Goal: Navigation & Orientation: Find specific page/section

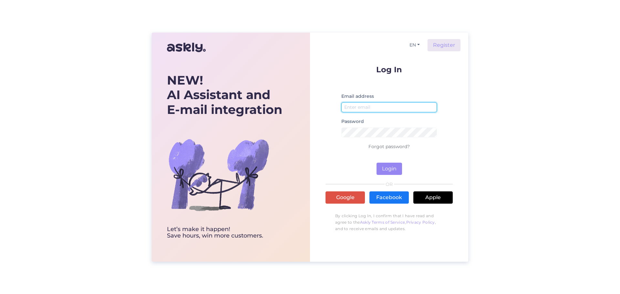
click at [357, 110] on input "email" at bounding box center [389, 107] width 96 height 10
type input "[EMAIL_ADDRESS][DOMAIN_NAME]"
click at [392, 172] on button "Login" at bounding box center [388, 169] width 25 height 12
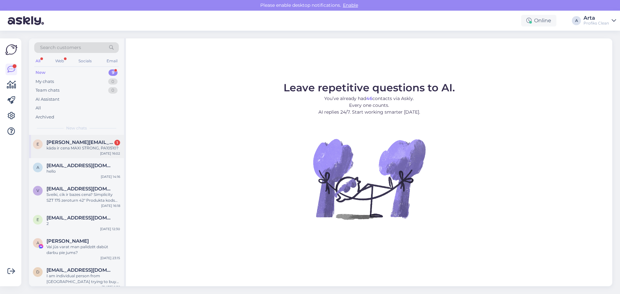
click at [101, 147] on div "kāda ir cena MAXI STRONG, PA10510?" at bounding box center [83, 148] width 74 height 6
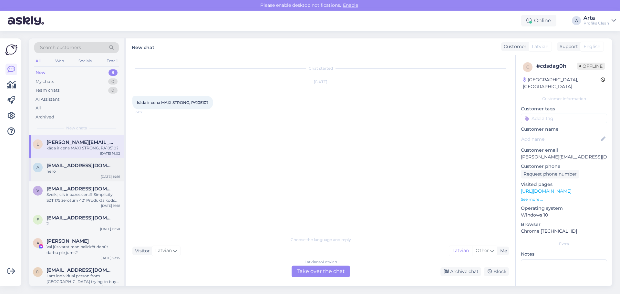
click at [65, 169] on div "hello" at bounding box center [83, 171] width 74 height 6
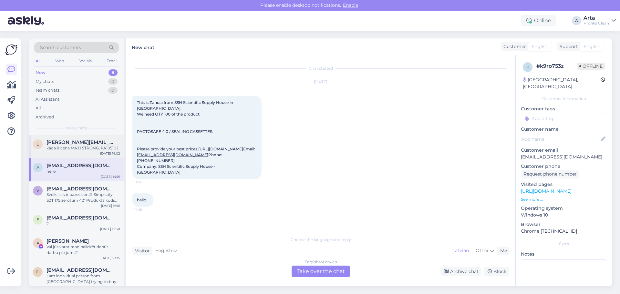
click at [62, 146] on div "kāda ir cena MAXI STRONG, PA10510?" at bounding box center [83, 148] width 74 height 6
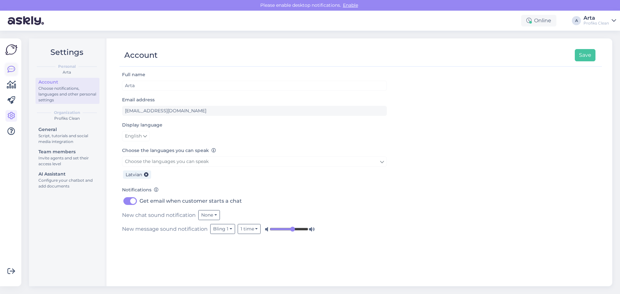
click at [9, 67] on icon at bounding box center [11, 70] width 8 height 8
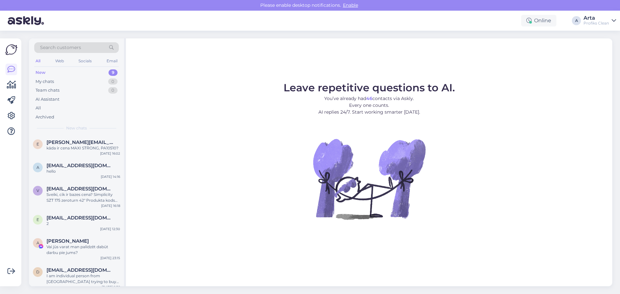
click at [64, 69] on div "New 9" at bounding box center [76, 72] width 85 height 9
click at [81, 151] on div "e [PERSON_NAME][EMAIL_ADDRESS][DOMAIN_NAME] kāda ir cena MAXI STRONG, PA10510? …" at bounding box center [76, 146] width 95 height 23
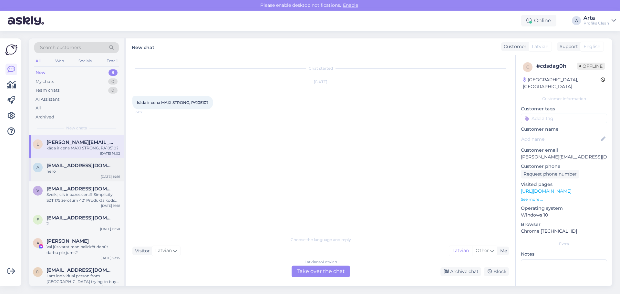
click at [80, 168] on span "[EMAIL_ADDRESS][DOMAIN_NAME]" at bounding box center [79, 166] width 67 height 6
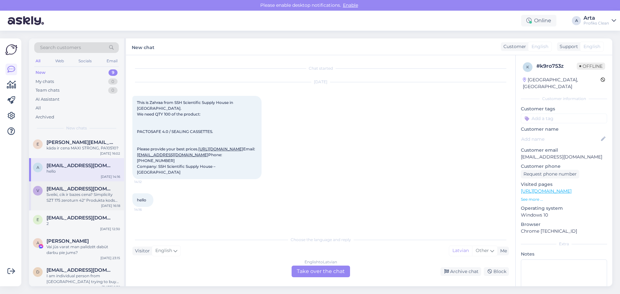
click at [76, 190] on span "[EMAIL_ADDRESS][DOMAIN_NAME]" at bounding box center [79, 189] width 67 height 6
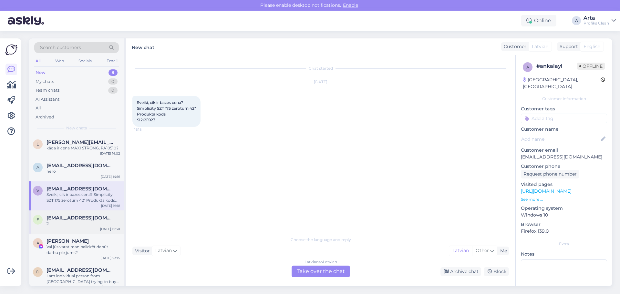
click at [80, 221] on div "2" at bounding box center [83, 224] width 74 height 6
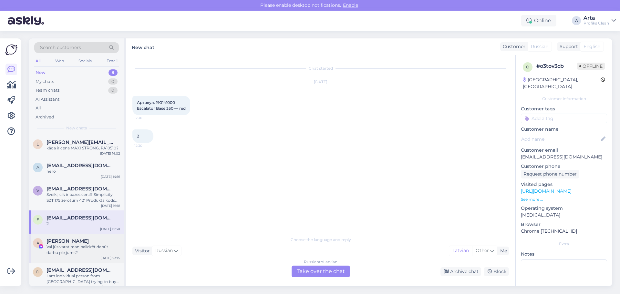
click at [78, 243] on div "[PERSON_NAME]" at bounding box center [83, 241] width 74 height 6
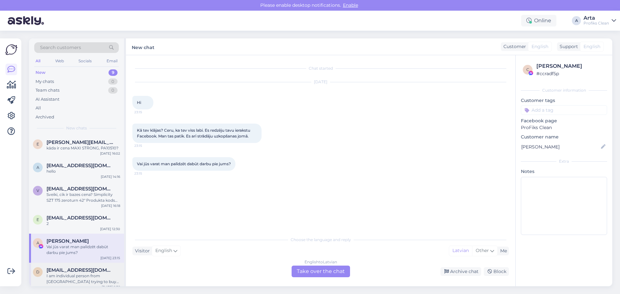
click at [87, 265] on div "d [EMAIL_ADDRESS][DOMAIN_NAME] I am individual person from [GEOGRAPHIC_DATA] tr…" at bounding box center [76, 277] width 95 height 29
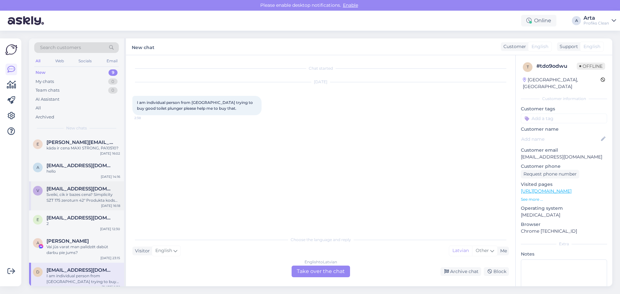
scroll to position [81, 0]
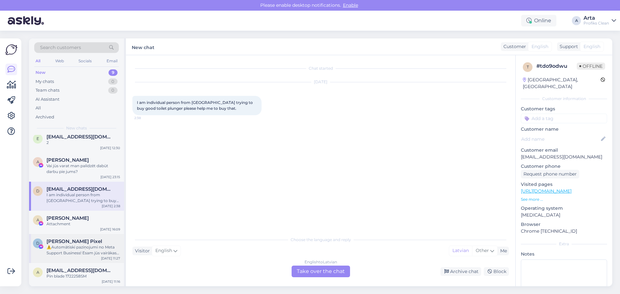
click at [83, 242] on span "[PERSON_NAME] Pixel" at bounding box center [74, 242] width 56 height 6
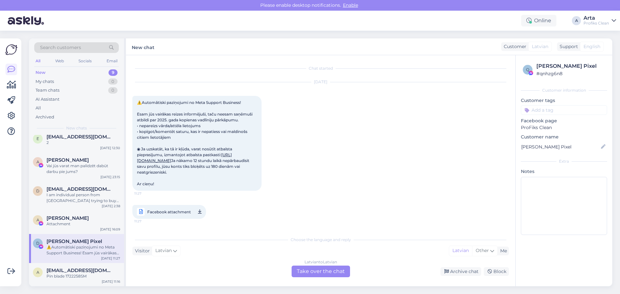
scroll to position [5, 0]
drag, startPoint x: 76, startPoint y: 269, endPoint x: 75, endPoint y: 233, distance: 35.2
click at [76, 268] on span "[EMAIL_ADDRESS][DOMAIN_NAME]" at bounding box center [79, 271] width 67 height 6
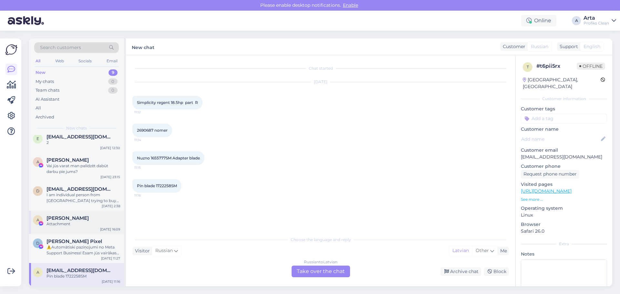
click at [74, 221] on div "[PERSON_NAME] Attachment" at bounding box center [83, 221] width 74 height 12
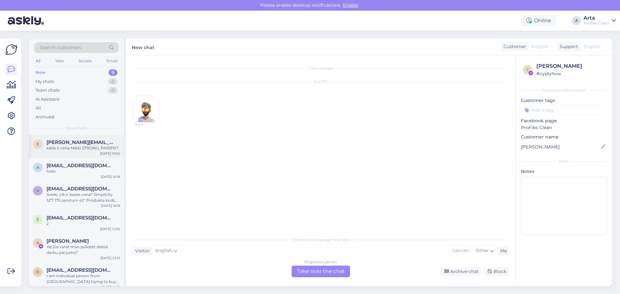
click at [74, 143] on span "[PERSON_NAME][EMAIL_ADDRESS][DOMAIN_NAME]" at bounding box center [79, 142] width 67 height 6
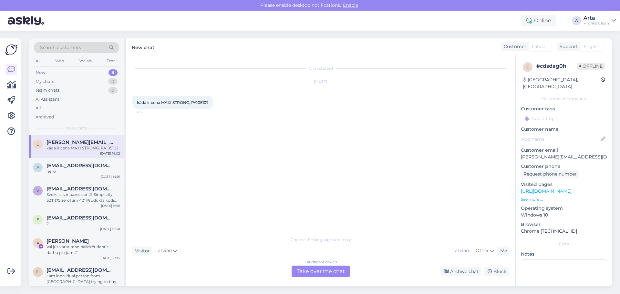
click at [56, 68] on div "New 9" at bounding box center [76, 72] width 85 height 9
click at [59, 79] on div "My chats 0" at bounding box center [76, 81] width 85 height 9
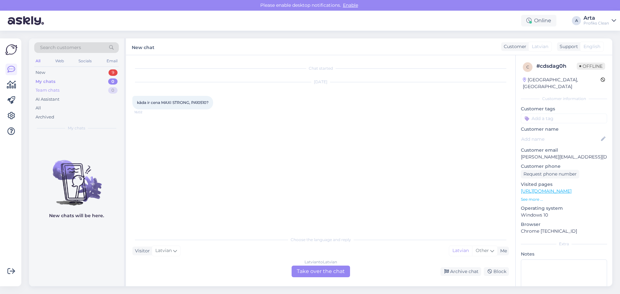
click at [59, 87] on div "Team chats 0" at bounding box center [76, 90] width 85 height 9
click at [58, 99] on div "AI Assistant" at bounding box center [48, 99] width 24 height 6
click at [52, 106] on div "All" at bounding box center [76, 108] width 85 height 9
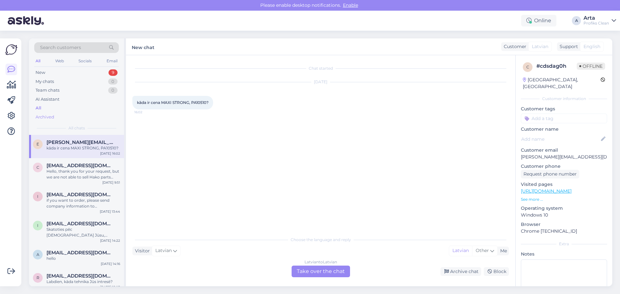
click at [51, 117] on div "Archived" at bounding box center [45, 117] width 19 height 6
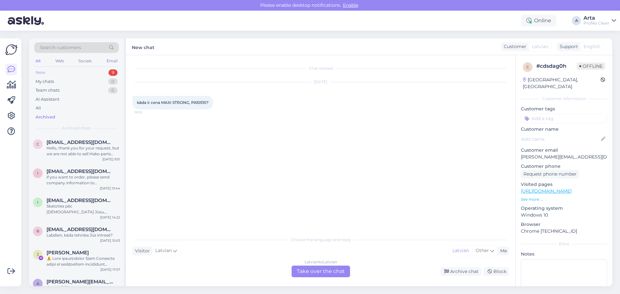
click at [62, 72] on div "New 9" at bounding box center [76, 72] width 85 height 9
